Goal: Find specific page/section: Find specific page/section

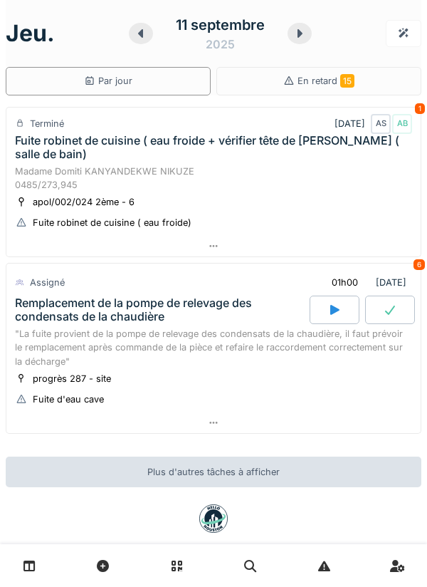
click at [403, 251] on div at bounding box center [213, 246] width 415 height 21
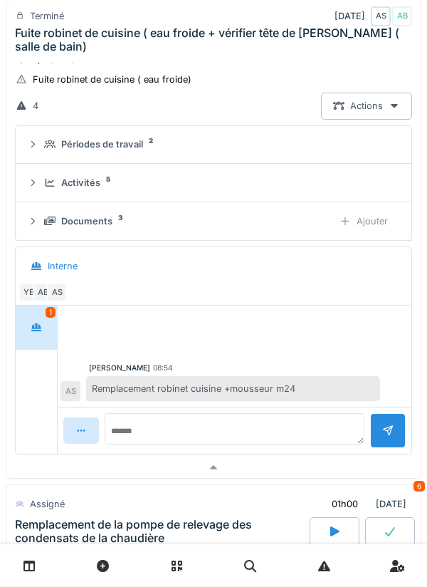
scroll to position [144, 0]
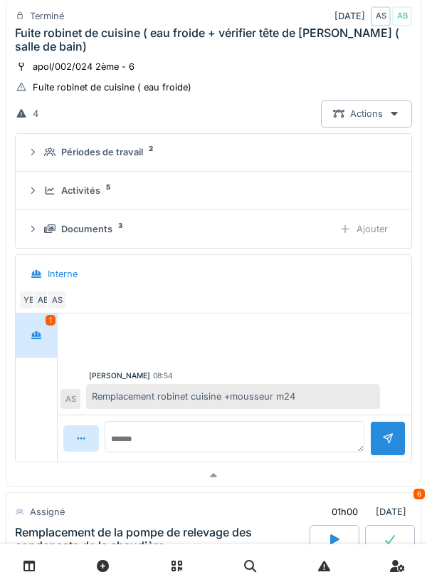
click at [315, 186] on div "Activités 5" at bounding box center [219, 191] width 350 height 14
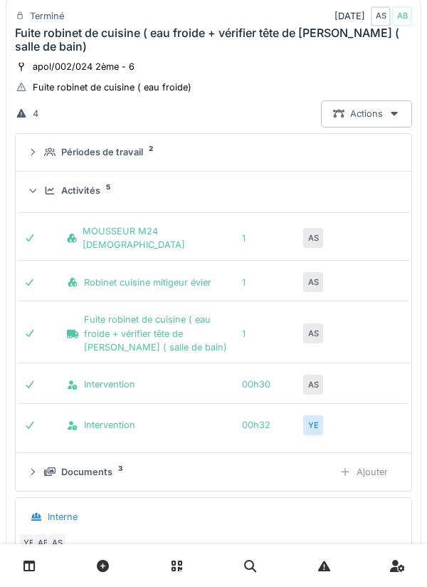
click at [375, 202] on summary "Activités 5" at bounding box center [213, 190] width 385 height 26
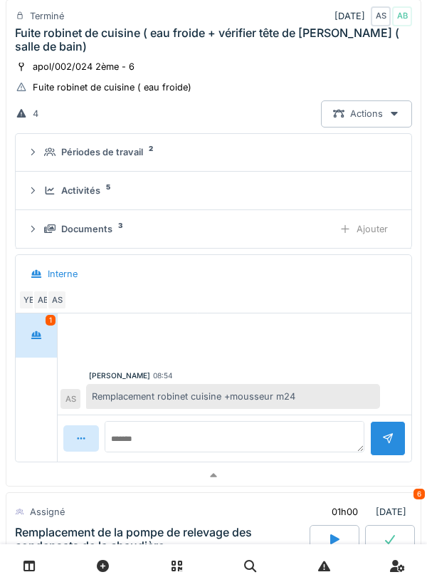
scroll to position [4, 0]
click at [261, 474] on div at bounding box center [213, 475] width 415 height 21
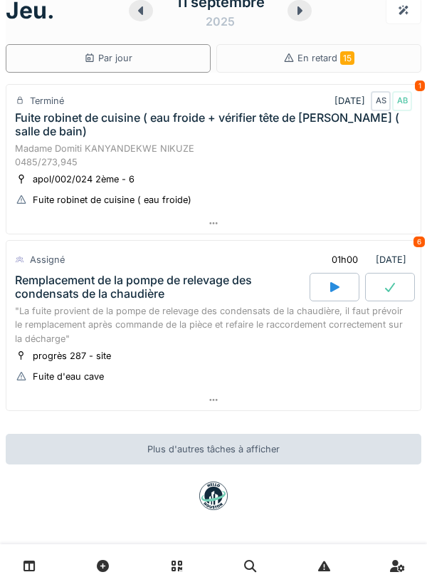
scroll to position [0, 0]
